Goal: Task Accomplishment & Management: Manage account settings

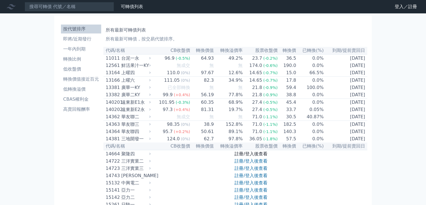
click at [256, 157] on link "註冊/登入後查看" at bounding box center [250, 153] width 33 height 5
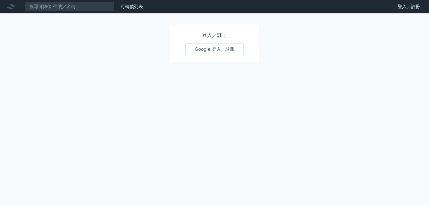
drag, startPoint x: 216, startPoint y: 41, endPoint x: 215, endPoint y: 46, distance: 5.8
click at [216, 41] on div "登入／註冊 Google 登入／註冊" at bounding box center [214, 43] width 89 height 37
click at [215, 56] on div "登入／註冊 Google 登入／註冊" at bounding box center [214, 43] width 89 height 37
click at [216, 51] on link "Google 登入／註冊" at bounding box center [214, 50] width 58 height 12
